Goal: Understand process/instructions: Learn how to perform a task or action

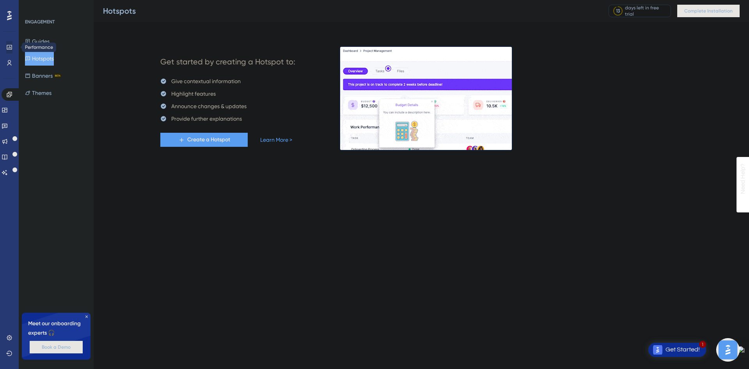
click at [10, 45] on icon at bounding box center [9, 47] width 5 height 5
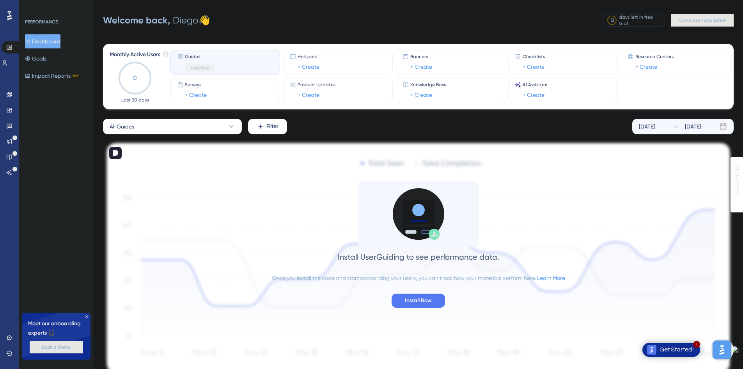
click at [678, 348] on div "Get Started!" at bounding box center [677, 349] width 34 height 9
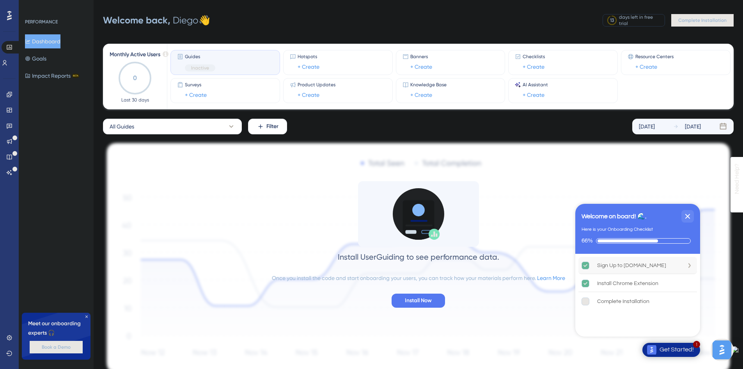
click at [589, 265] on icon "Sign Up to UserGuiding.com is complete." at bounding box center [585, 264] width 7 height 7
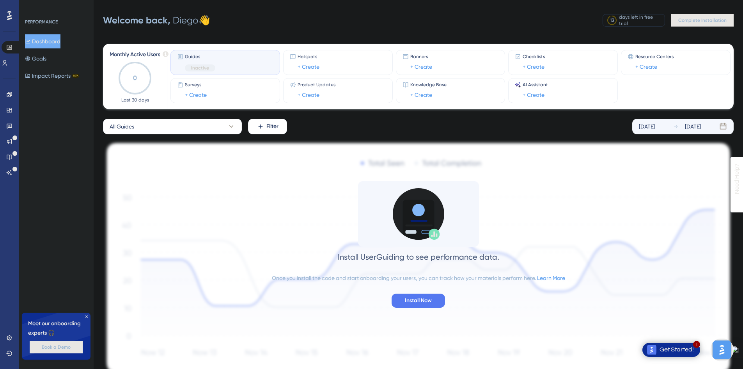
click at [670, 354] on div "1 Get Started!" at bounding box center [672, 350] width 58 height 14
